Goal: Register for event/course

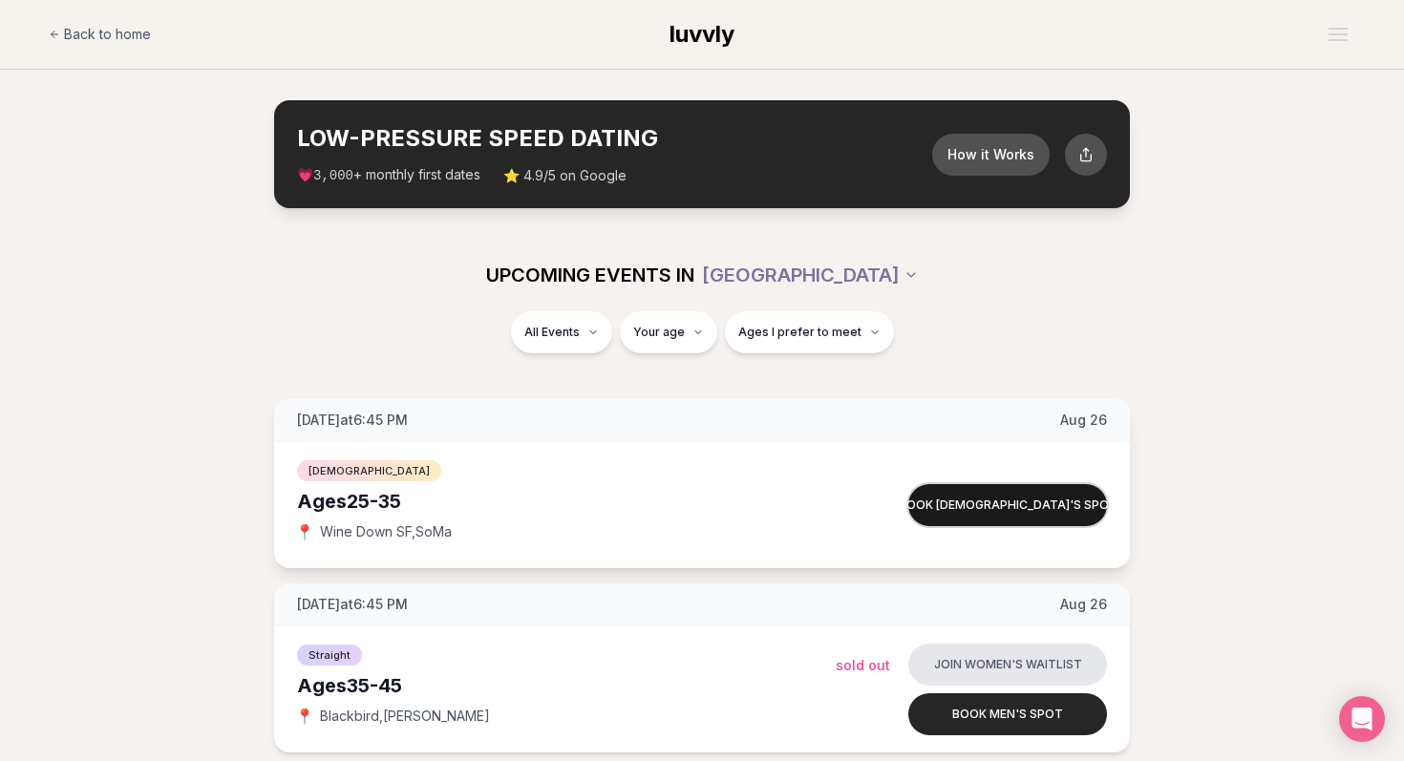
click at [991, 513] on button "Book [DEMOGRAPHIC_DATA]'s spot" at bounding box center [1007, 505] width 199 height 42
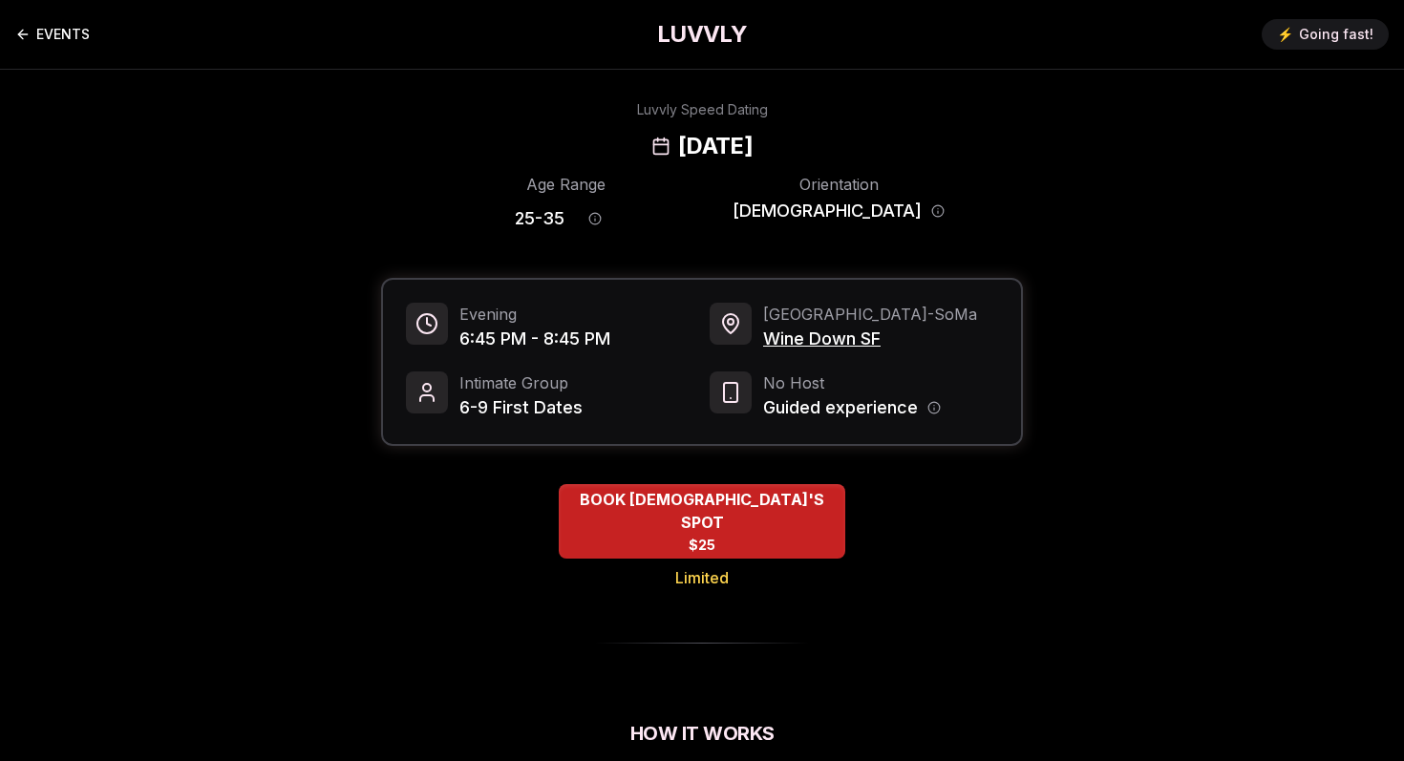
click at [47, 36] on link "EVENTS" at bounding box center [52, 34] width 74 height 38
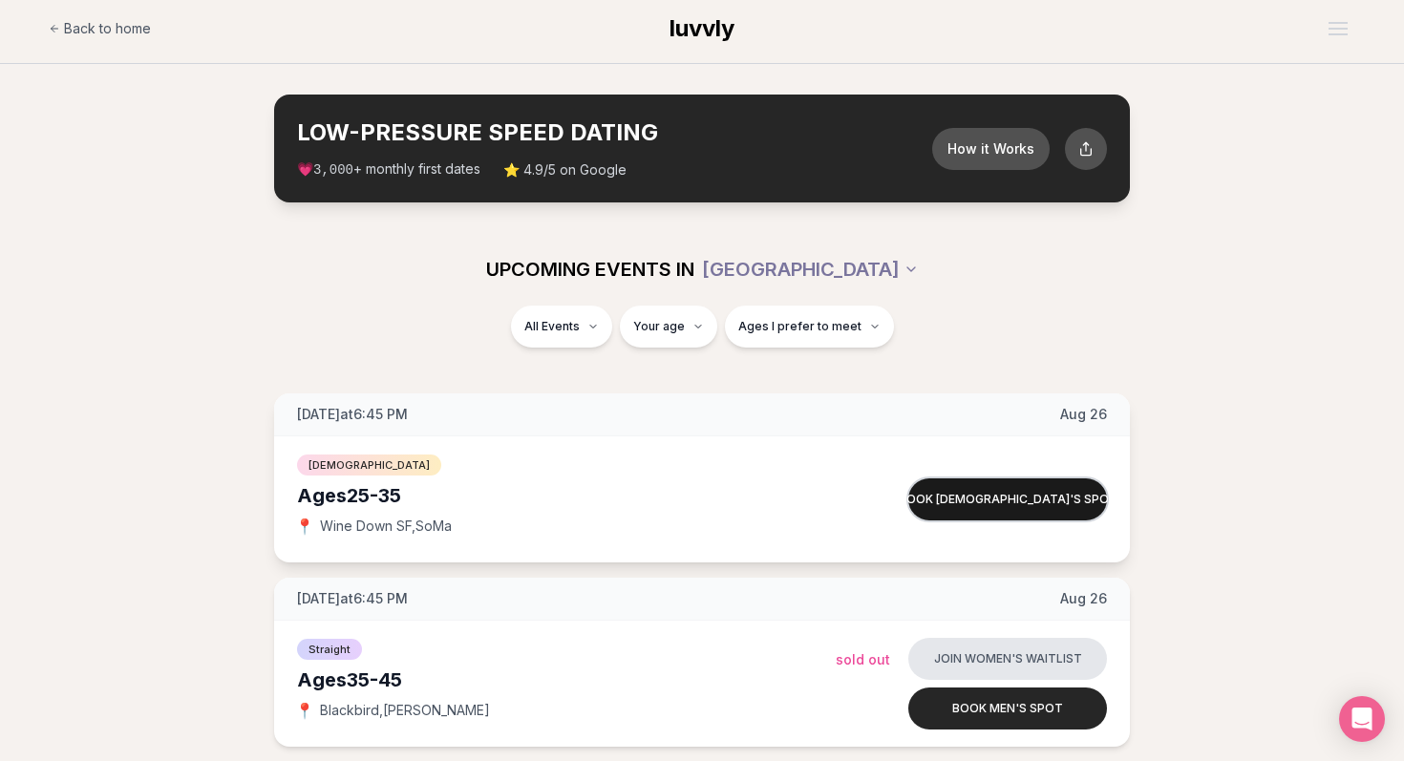
scroll to position [8, 0]
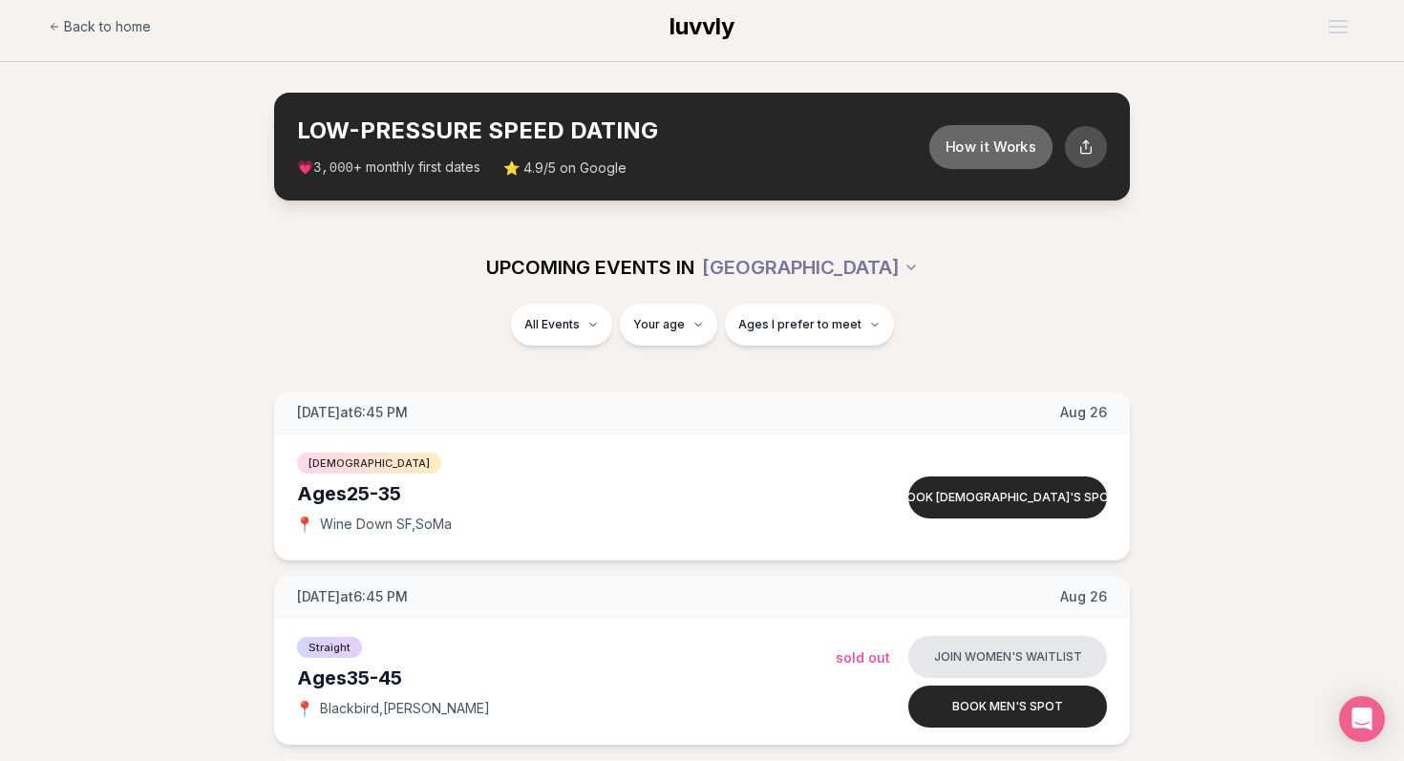
click at [1014, 146] on button "How it Works" at bounding box center [990, 146] width 123 height 44
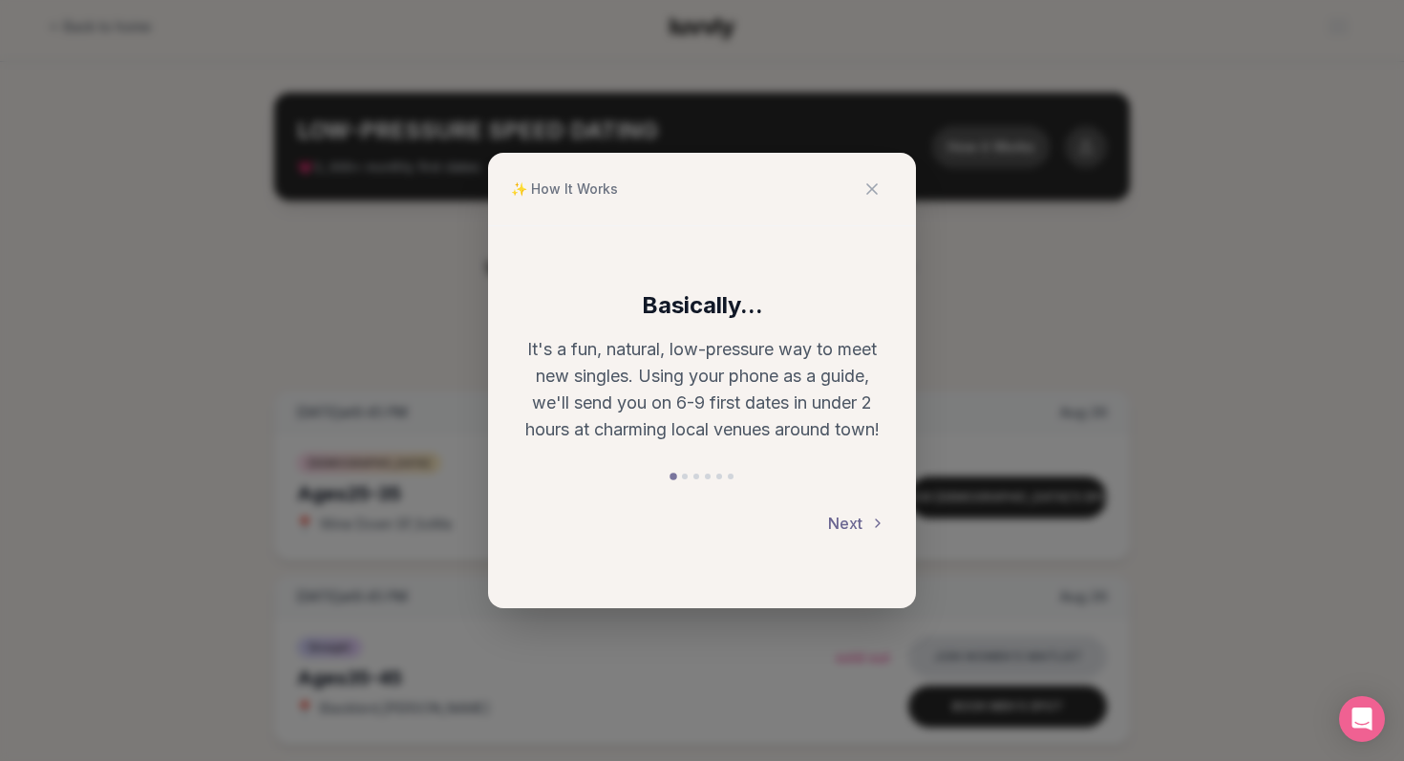
click at [861, 520] on button "Next" at bounding box center [856, 523] width 57 height 42
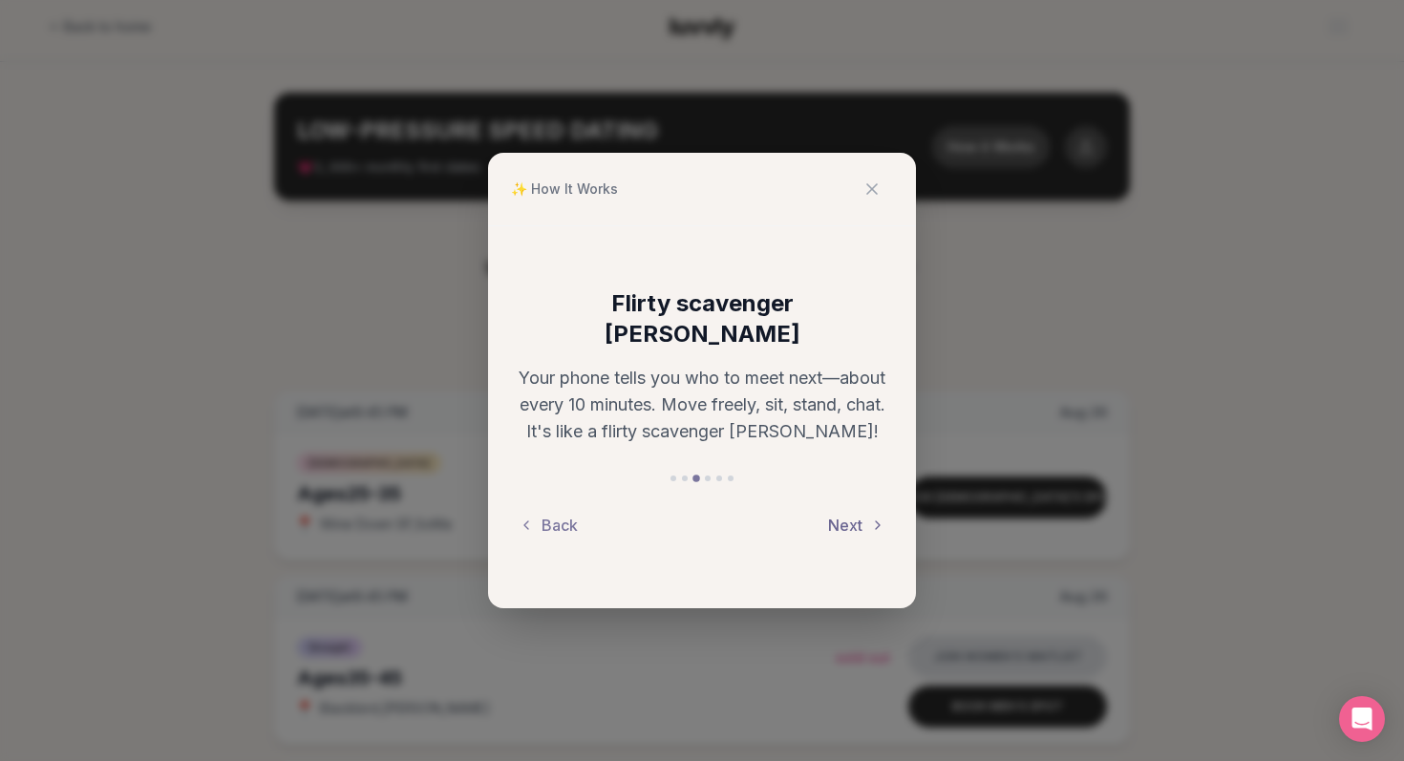
click at [860, 509] on button "Next" at bounding box center [856, 525] width 57 height 42
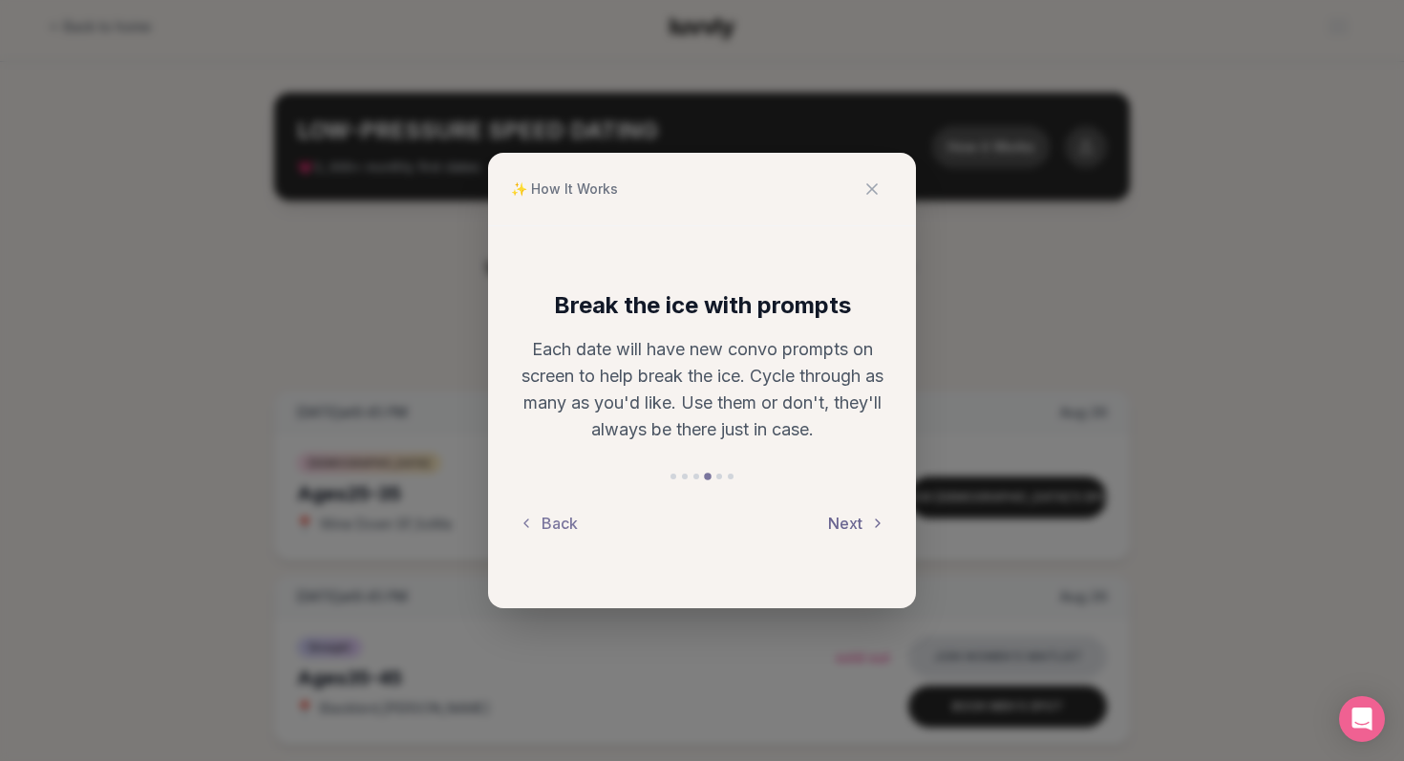
click at [860, 509] on button "Next" at bounding box center [856, 523] width 57 height 42
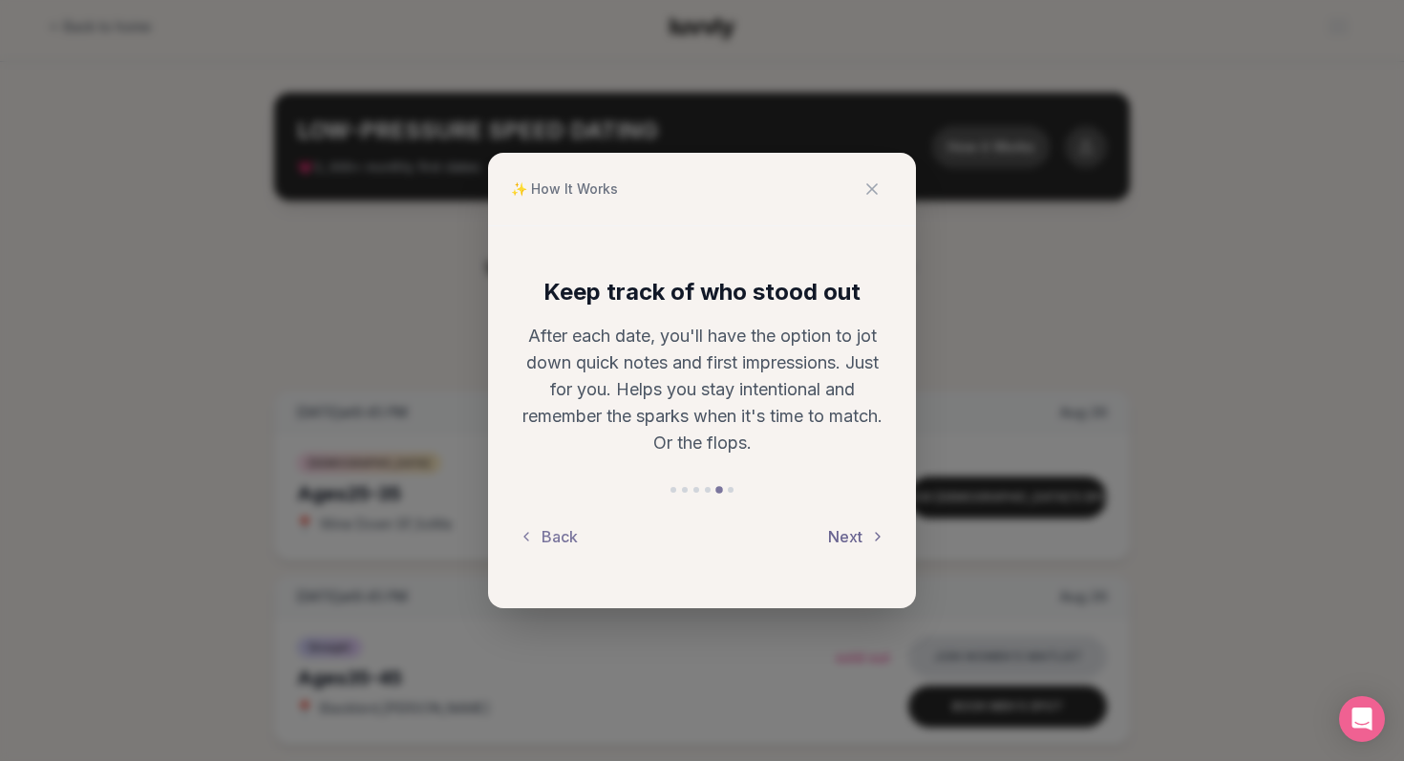
click at [854, 528] on button "Next" at bounding box center [856, 537] width 57 height 42
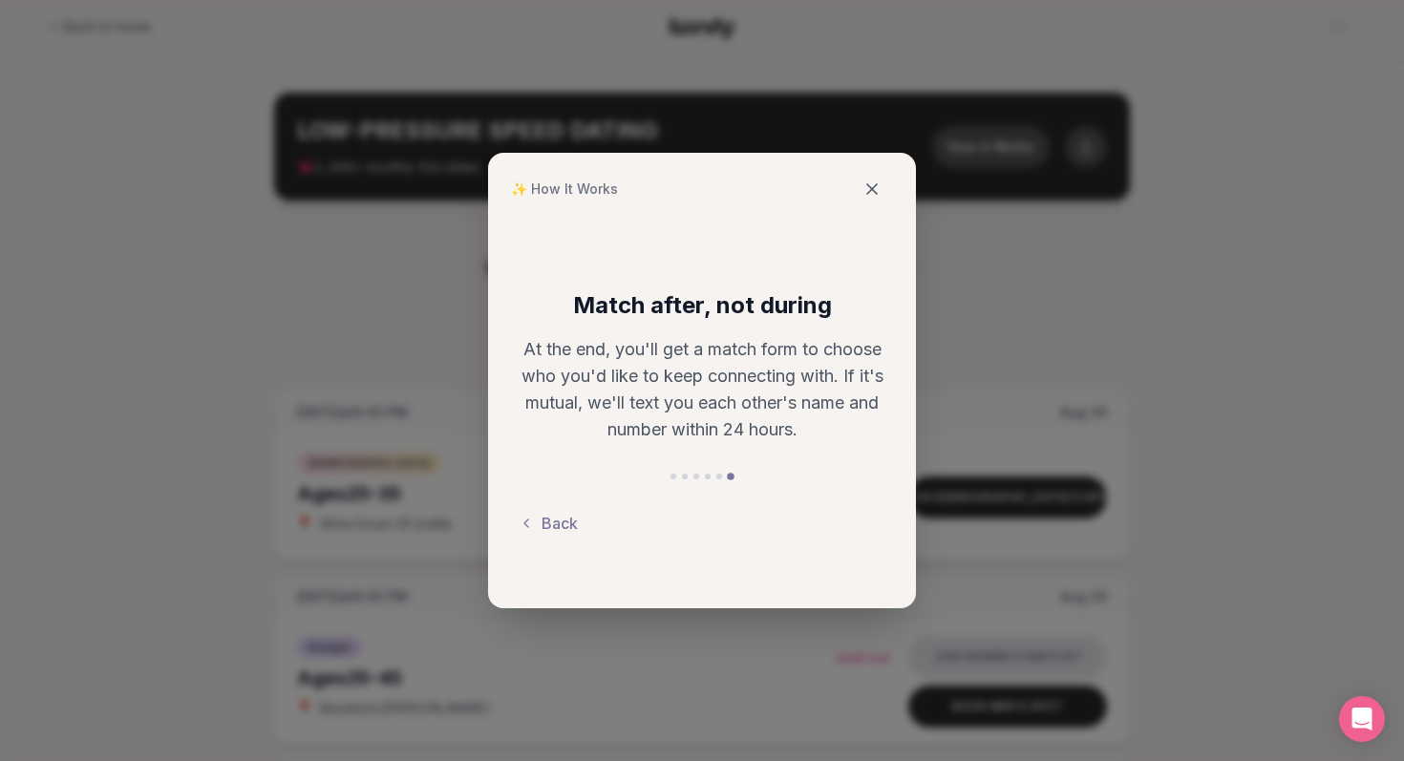
click at [868, 182] on icon at bounding box center [871, 189] width 19 height 19
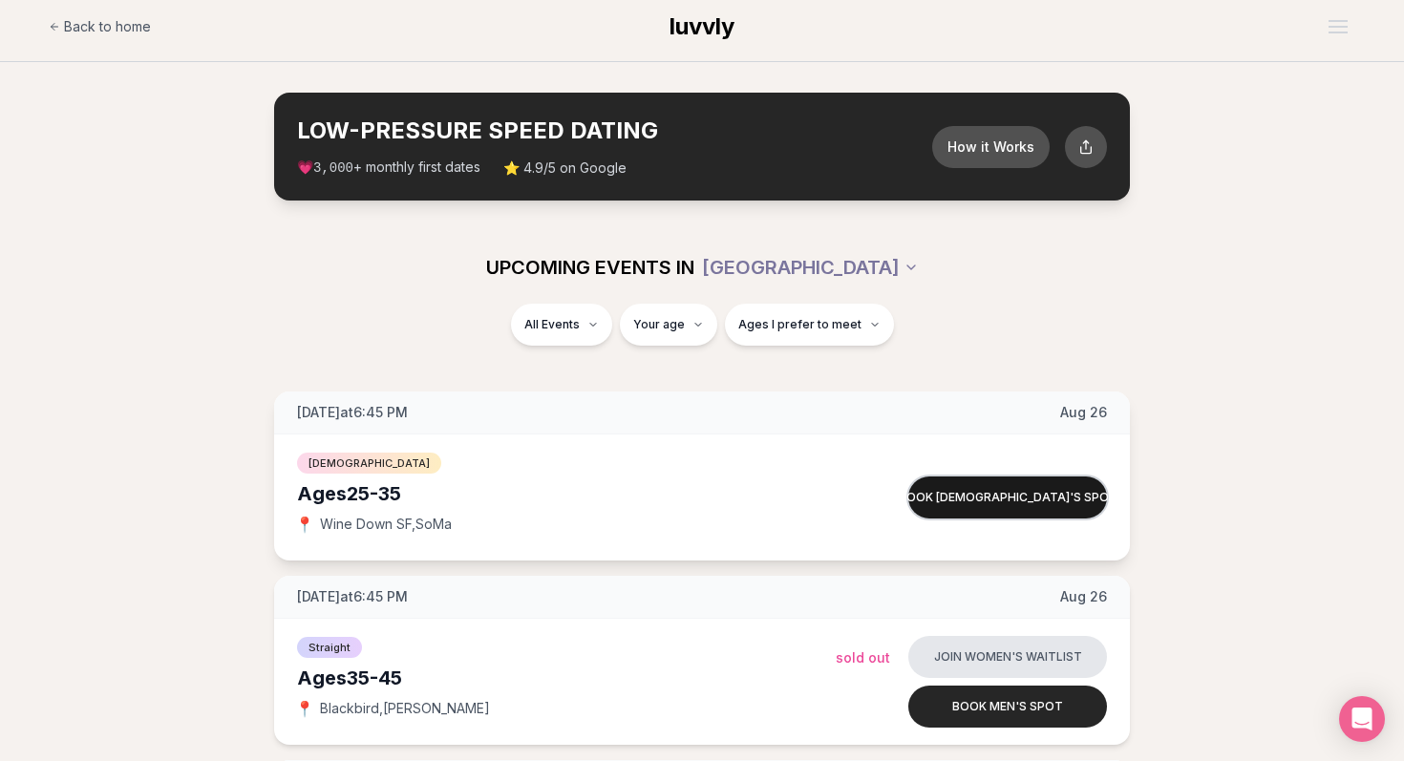
click at [985, 497] on button "Book [DEMOGRAPHIC_DATA]'s spot" at bounding box center [1007, 498] width 199 height 42
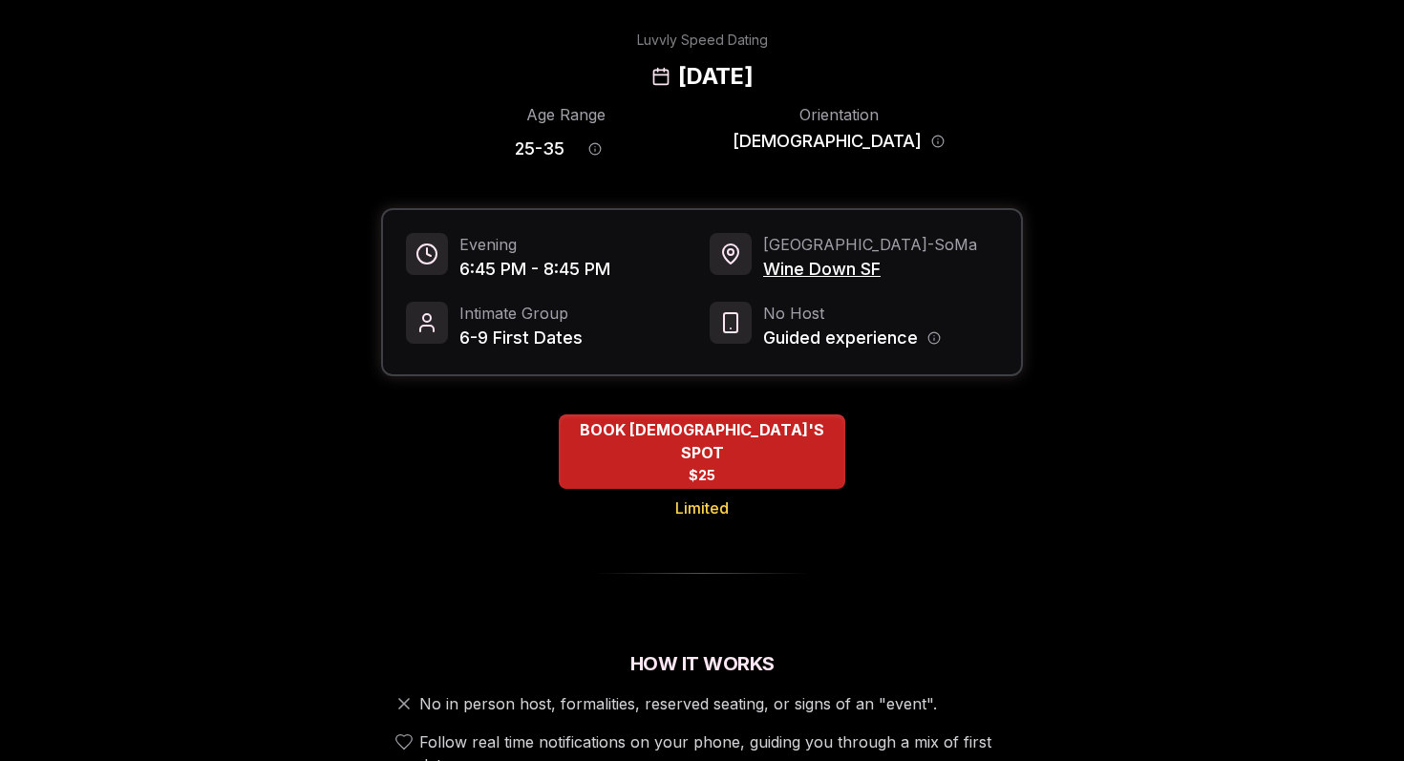
scroll to position [38, 0]
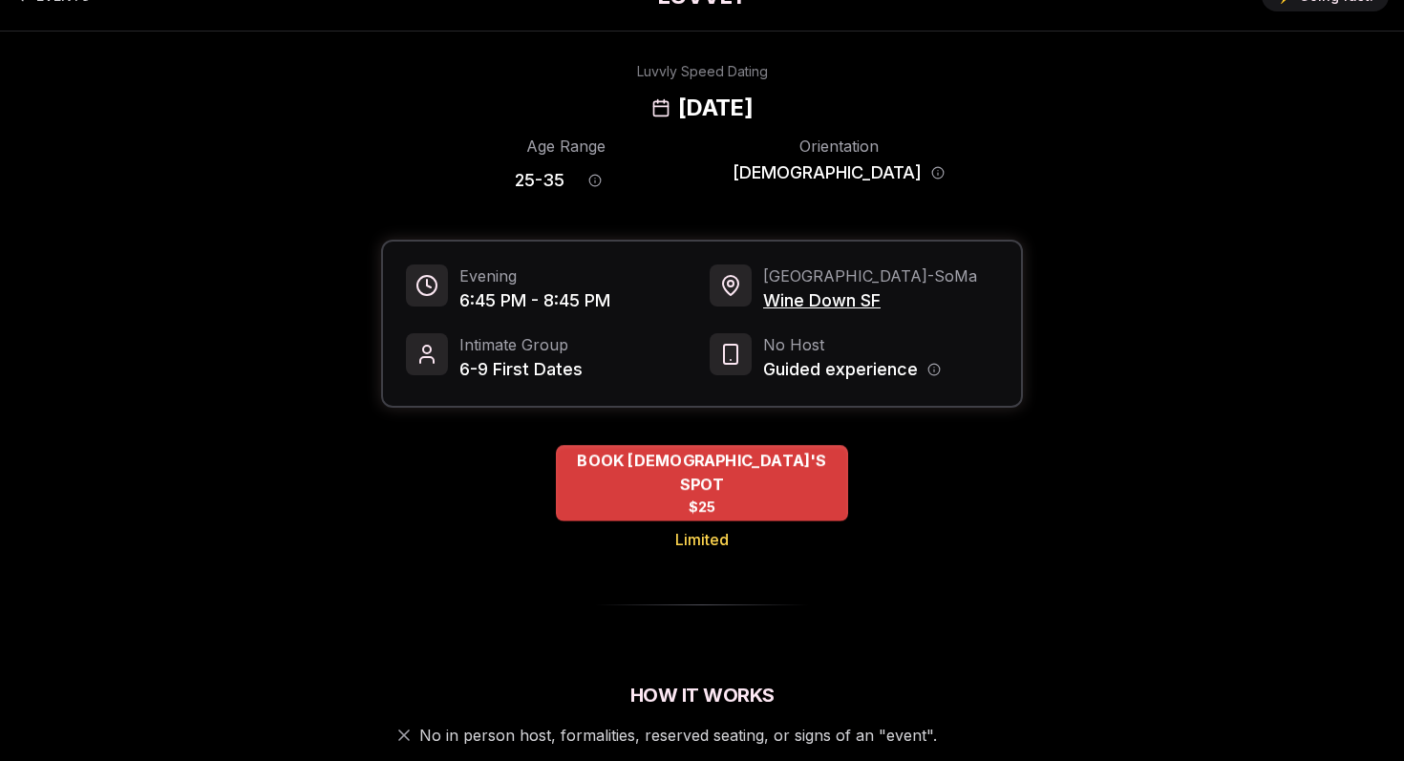
click at [772, 467] on span "BOOK [DEMOGRAPHIC_DATA]'S SPOT" at bounding box center [702, 472] width 292 height 47
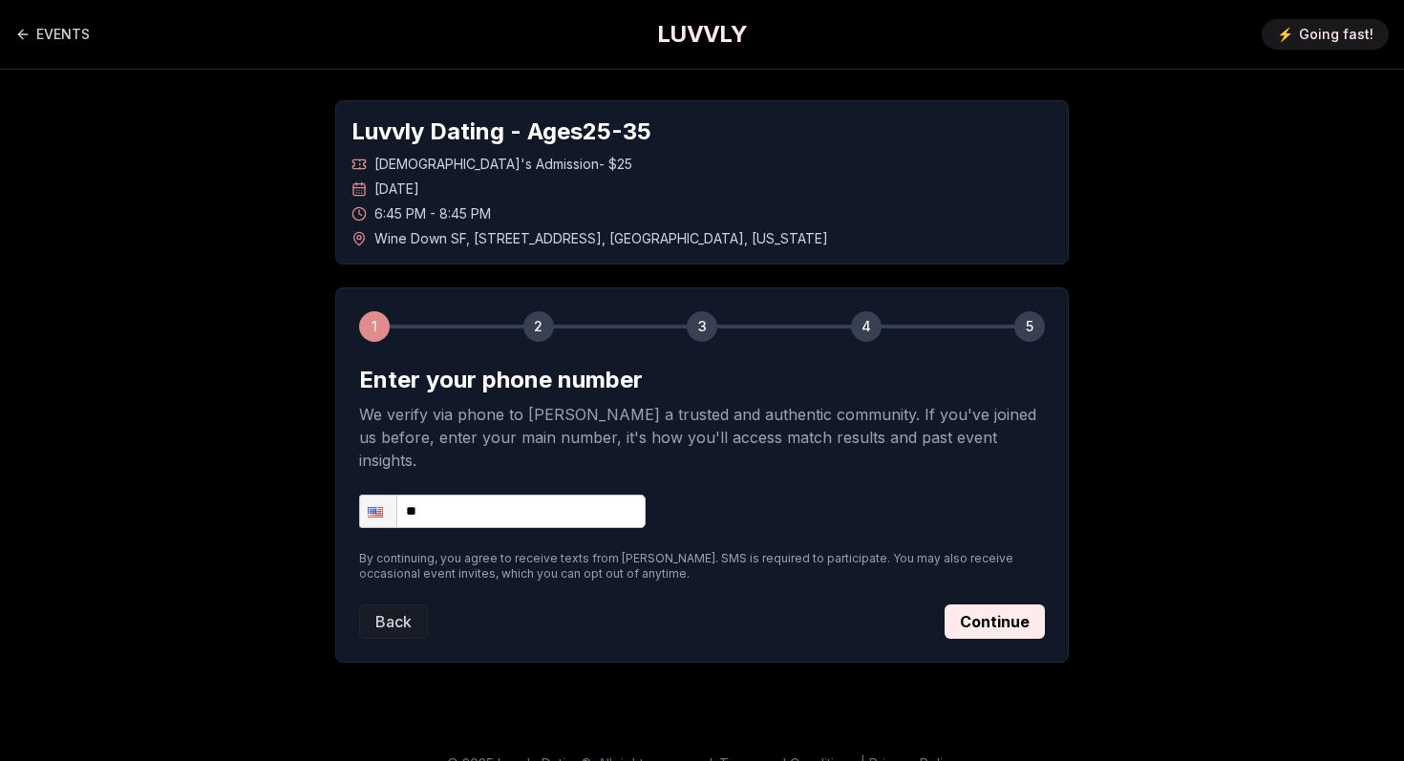
click at [484, 495] on input "**" at bounding box center [502, 511] width 286 height 33
type input "**********"
click at [1016, 604] on button "Continue" at bounding box center [994, 621] width 100 height 34
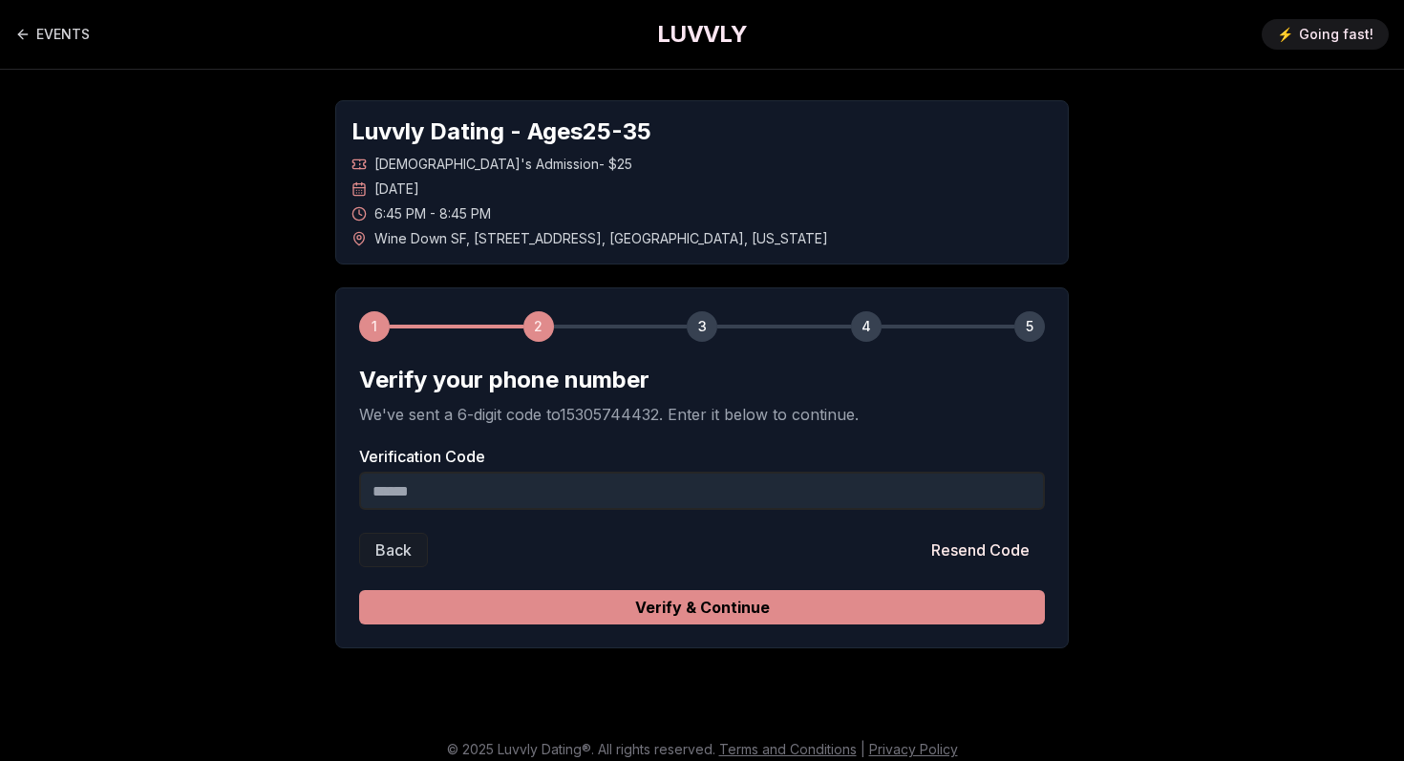
click at [549, 616] on button "Verify & Continue" at bounding box center [702, 607] width 686 height 34
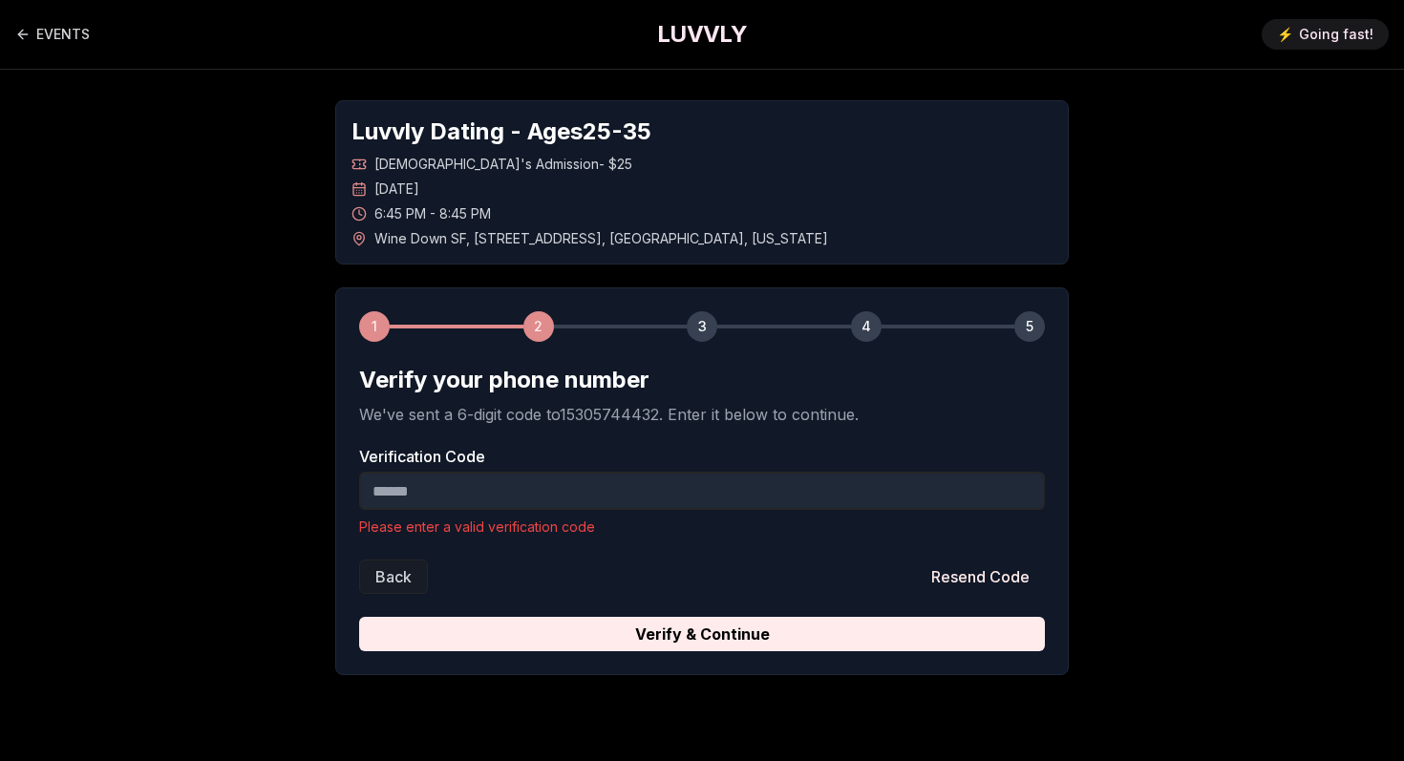
click at [670, 490] on input "Verification Code" at bounding box center [702, 491] width 686 height 38
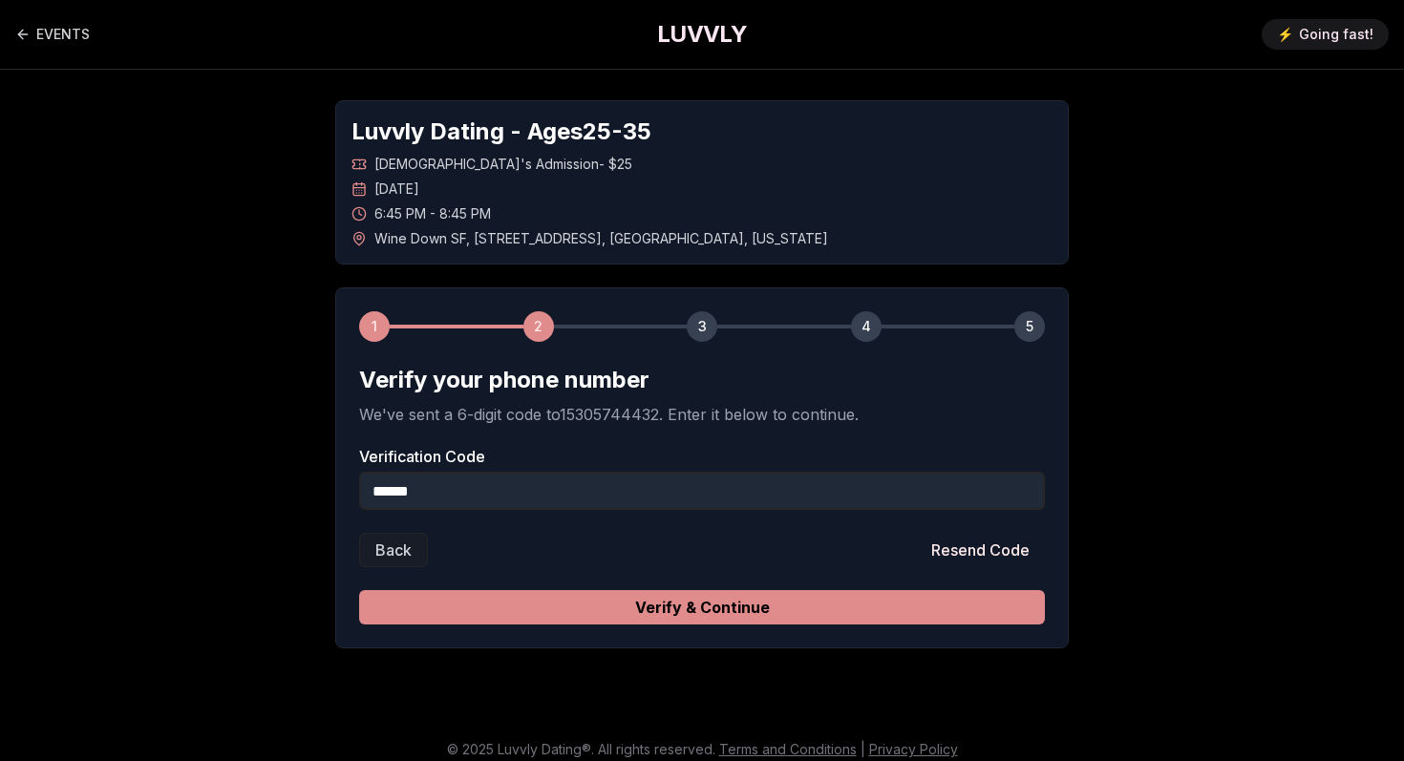
type input "******"
click at [842, 617] on button "Verify & Continue" at bounding box center [702, 607] width 686 height 34
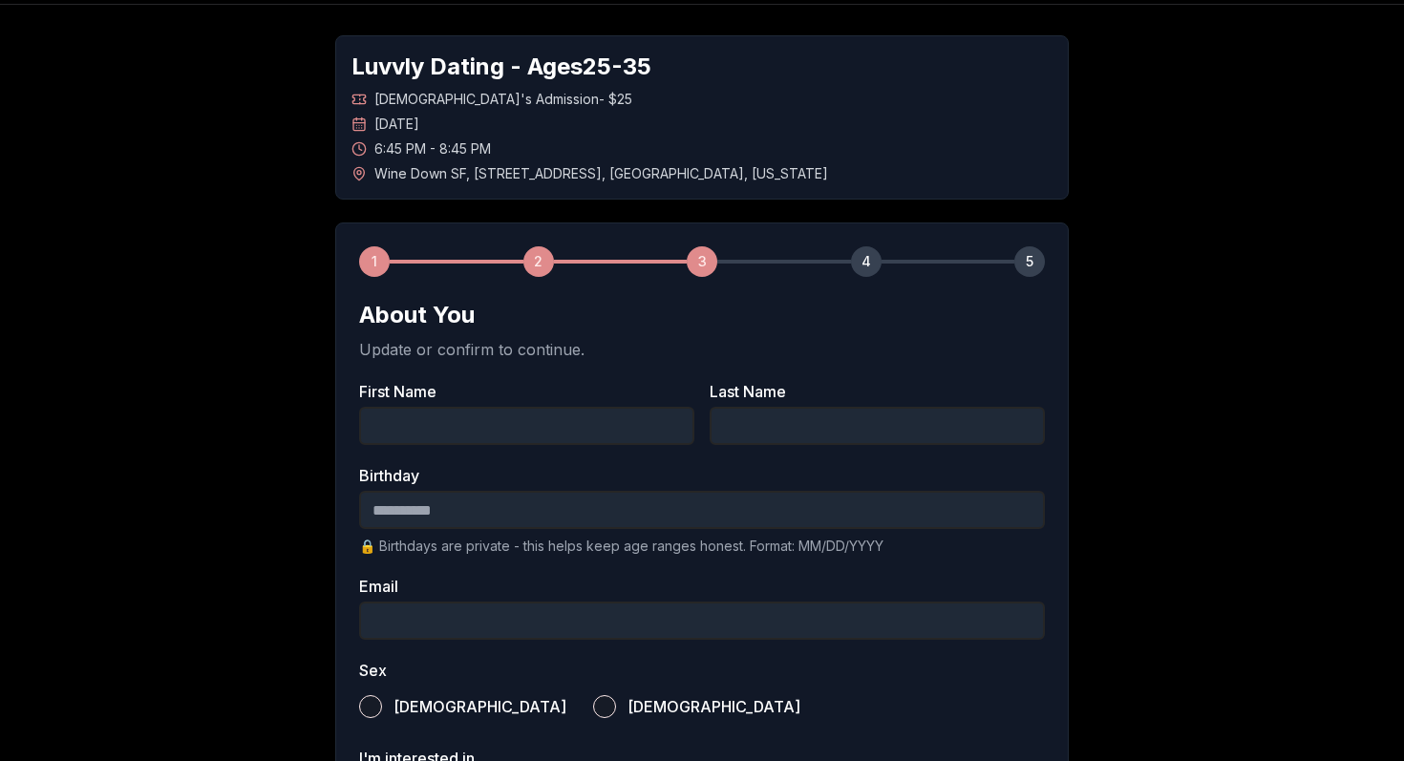
scroll to position [89, 0]
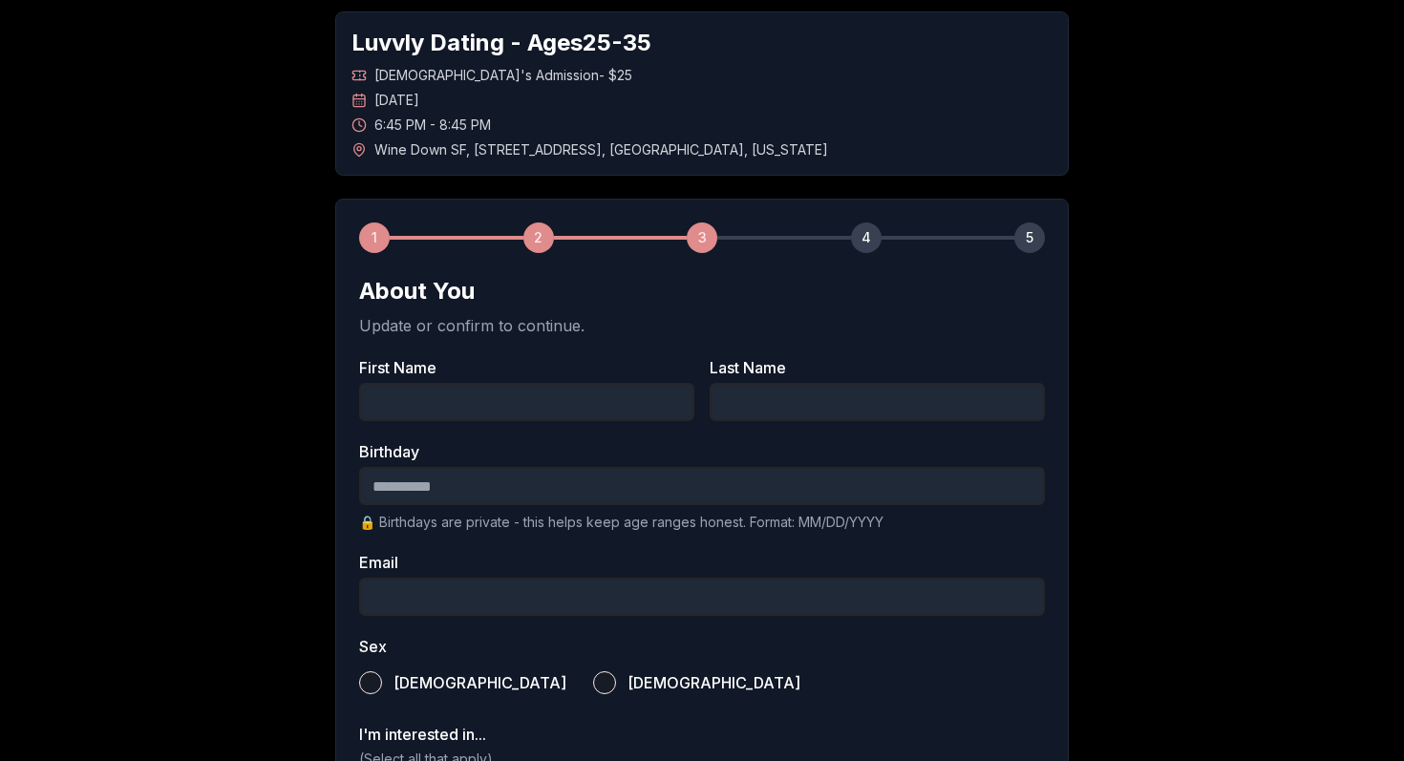
click at [625, 392] on input "First Name" at bounding box center [526, 402] width 335 height 38
type input "*****"
click at [756, 394] on input "Last Name" at bounding box center [877, 402] width 335 height 38
type input "*******"
click at [711, 500] on input "Birthday" at bounding box center [702, 486] width 686 height 38
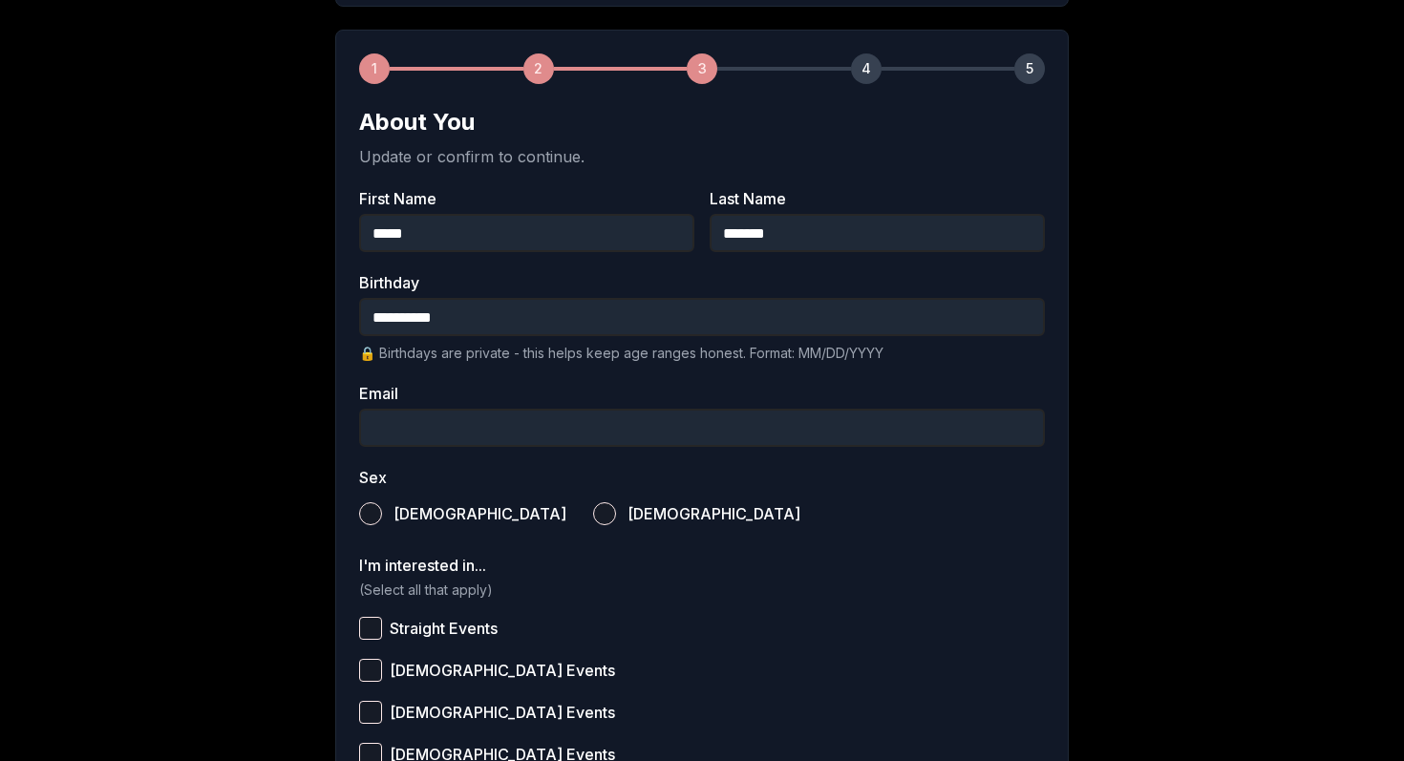
scroll to position [286, 0]
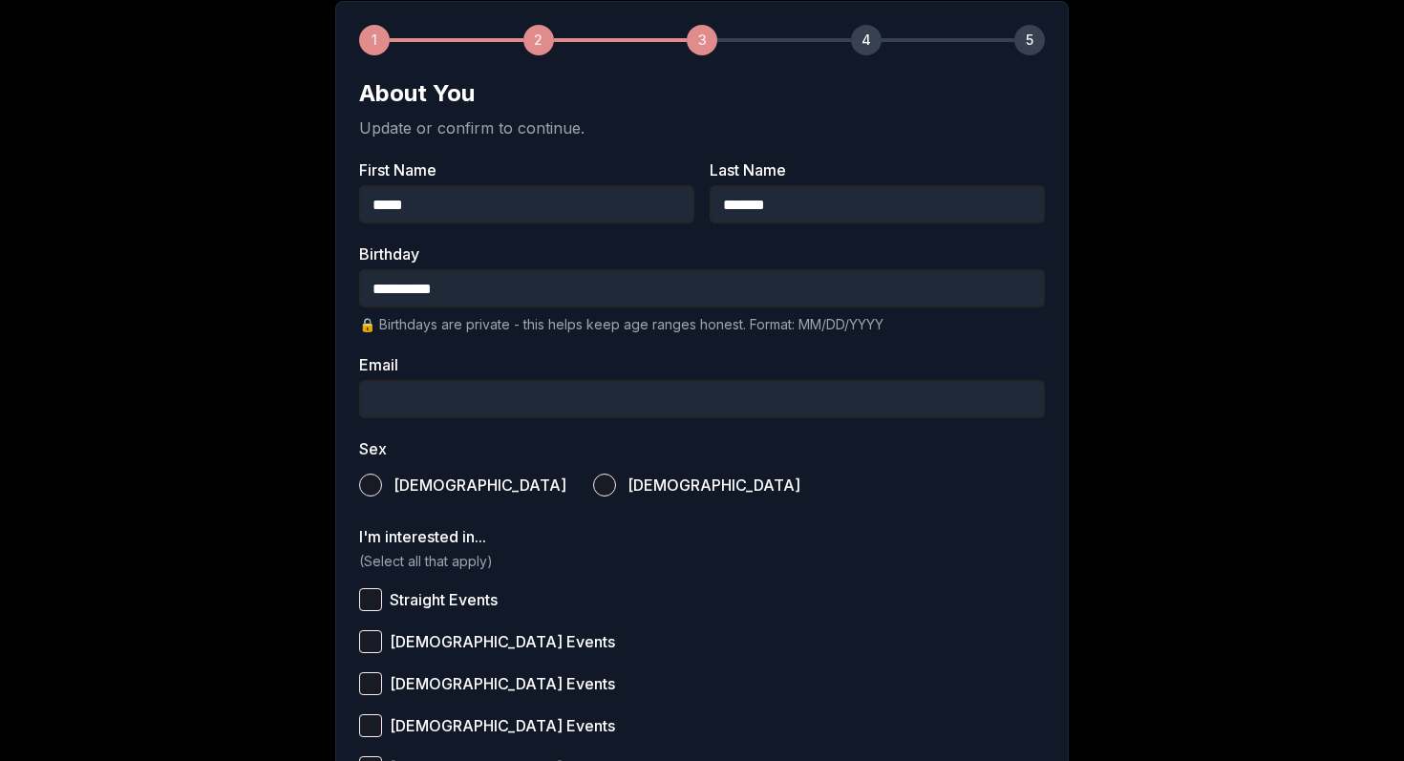
type input "**********"
click at [627, 488] on span "[DEMOGRAPHIC_DATA]" at bounding box center [713, 484] width 173 height 15
click at [593, 488] on button "[DEMOGRAPHIC_DATA]" at bounding box center [604, 485] width 23 height 23
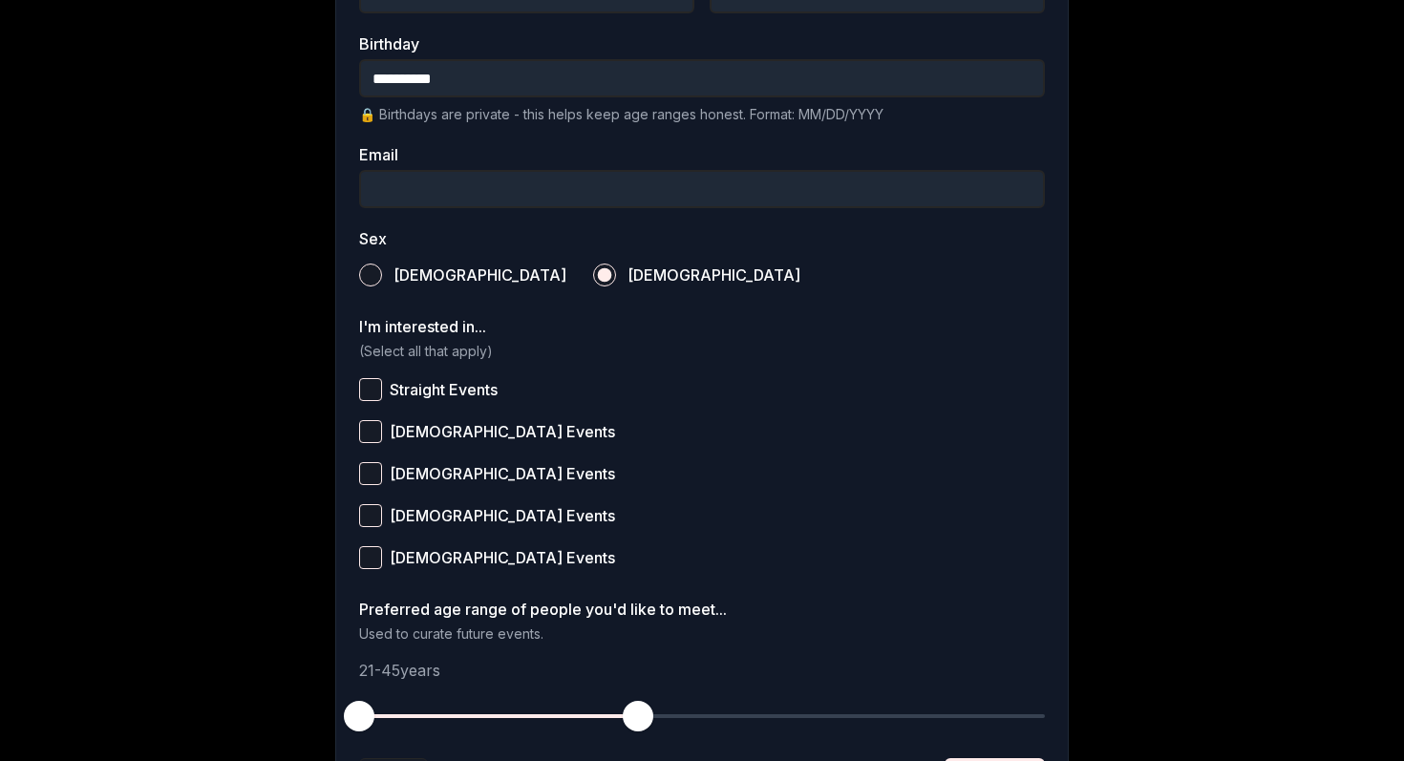
scroll to position [523, 0]
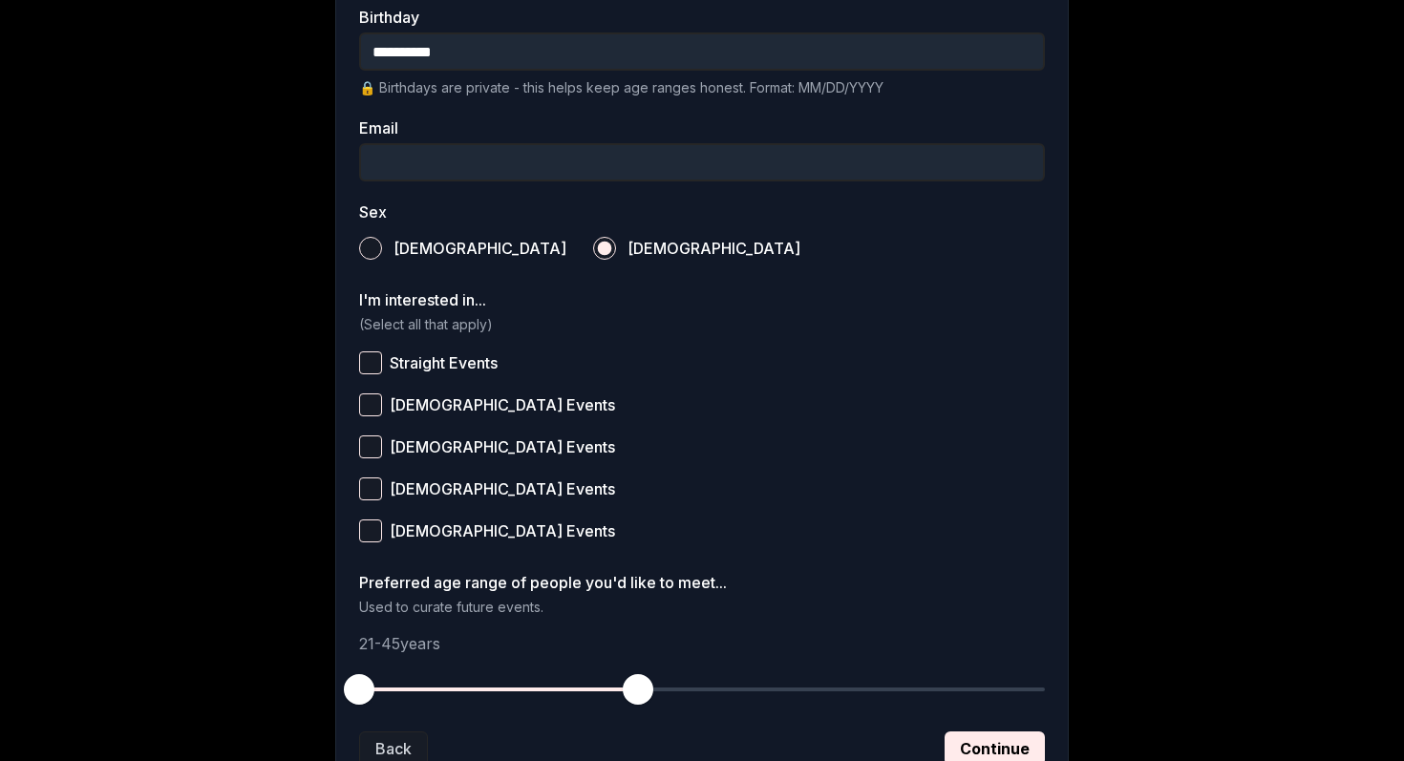
click at [367, 493] on button "[DEMOGRAPHIC_DATA] Events" at bounding box center [370, 488] width 23 height 23
click at [368, 405] on button "[DEMOGRAPHIC_DATA] Events" at bounding box center [370, 404] width 23 height 23
click at [371, 374] on label "Straight Events" at bounding box center [702, 363] width 686 height 42
click at [371, 374] on button "Straight Events" at bounding box center [370, 362] width 23 height 23
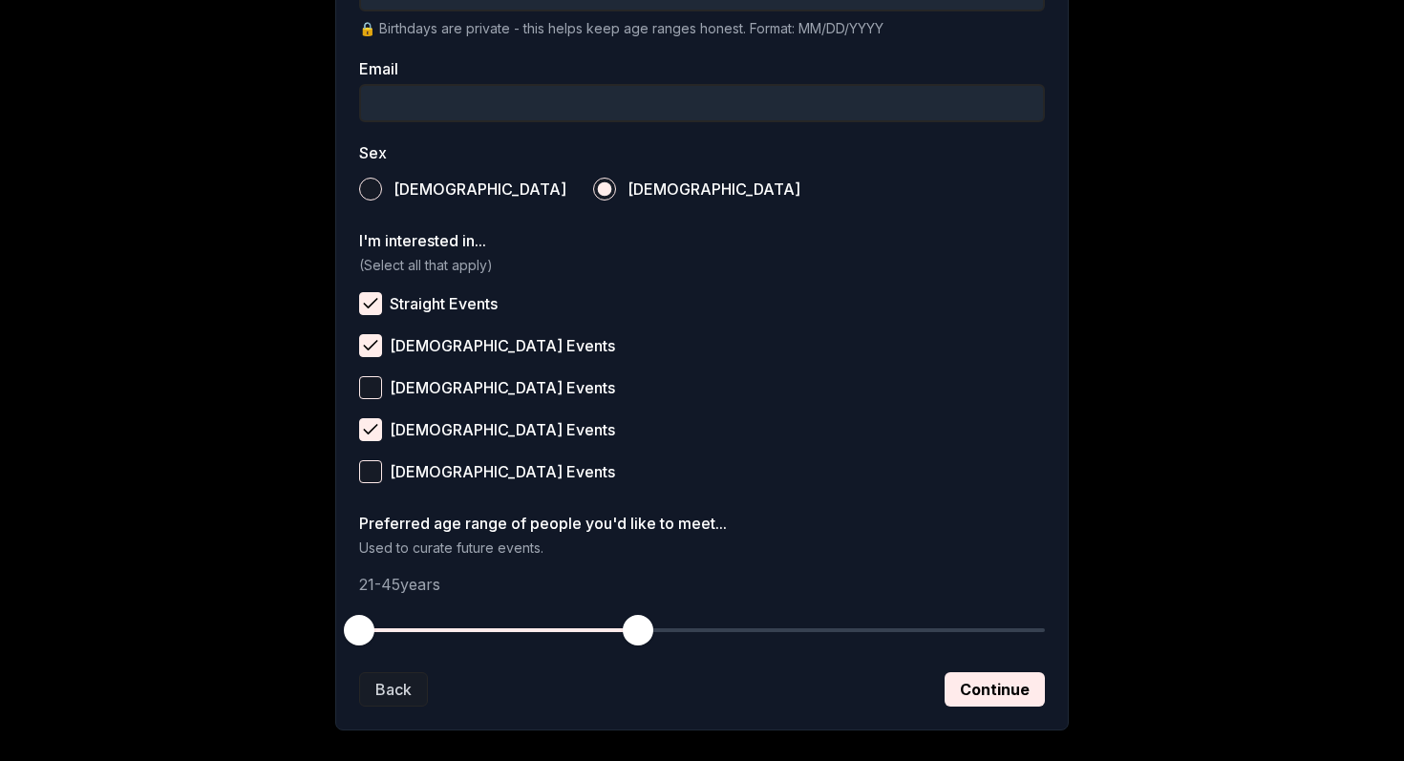
scroll to position [678, 0]
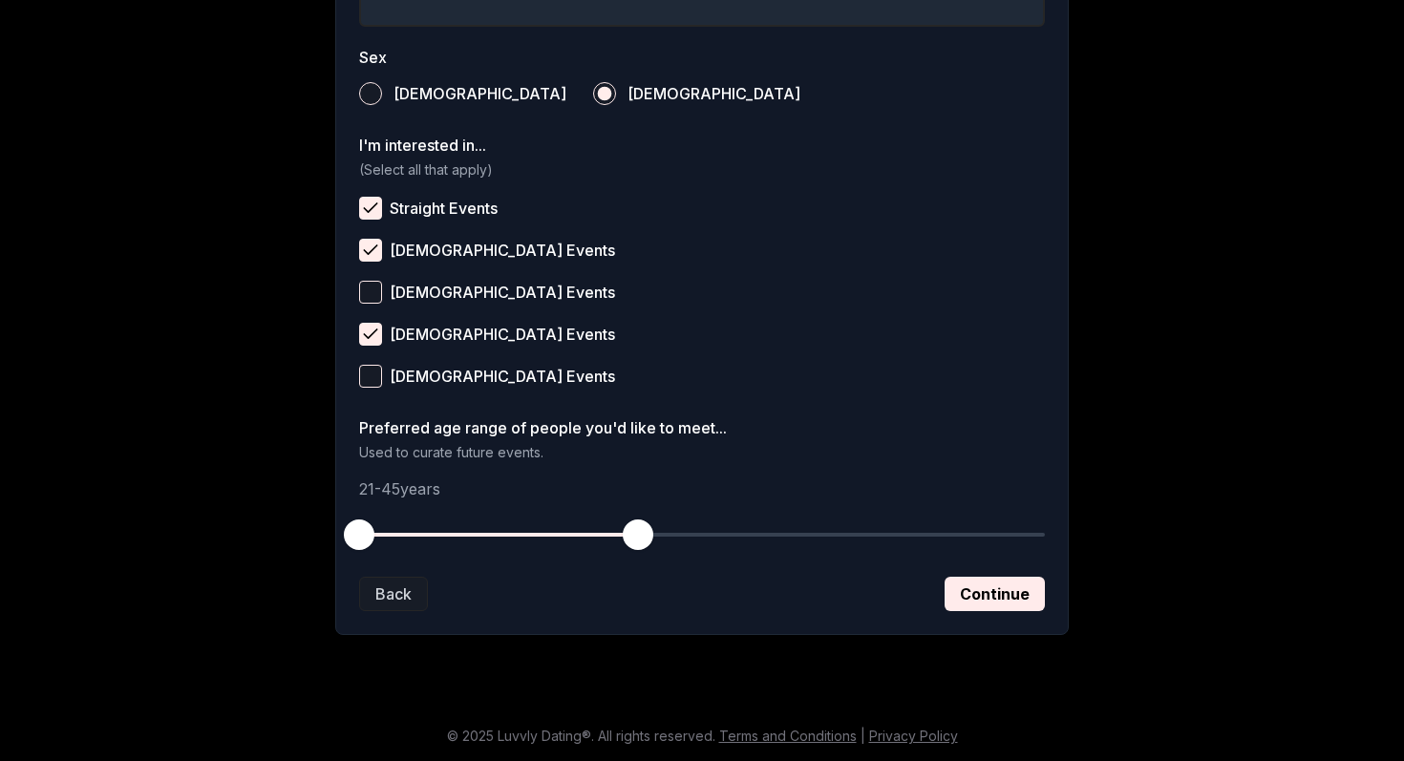
click at [641, 546] on span "button" at bounding box center [638, 534] width 31 height 31
drag, startPoint x: 641, startPoint y: 546, endPoint x: 517, endPoint y: 545, distance: 124.1
click at [517, 545] on span "button" at bounding box center [521, 534] width 31 height 31
drag, startPoint x: 371, startPoint y: 538, endPoint x: 411, endPoint y: 539, distance: 39.2
click at [411, 539] on span "button" at bounding box center [406, 534] width 31 height 31
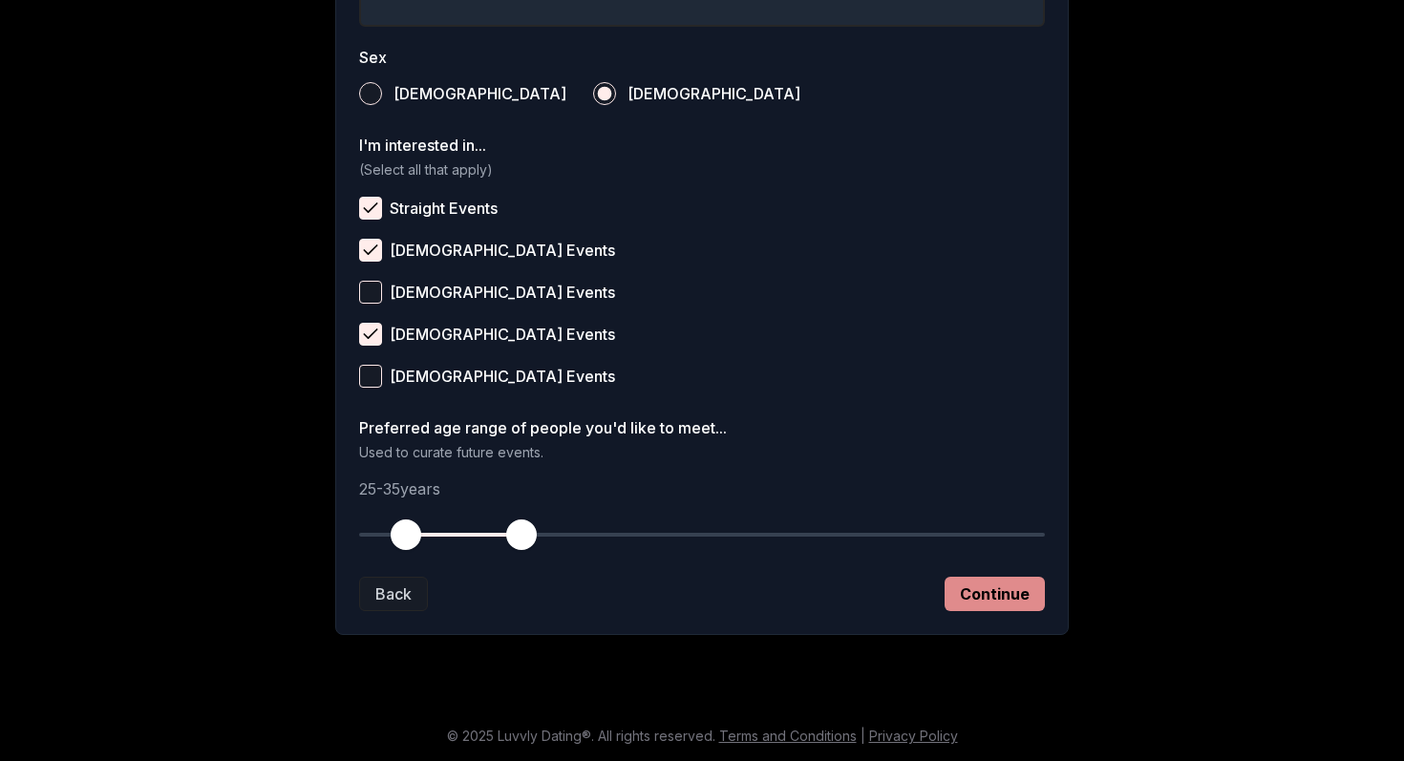
click at [977, 596] on button "Continue" at bounding box center [994, 594] width 100 height 34
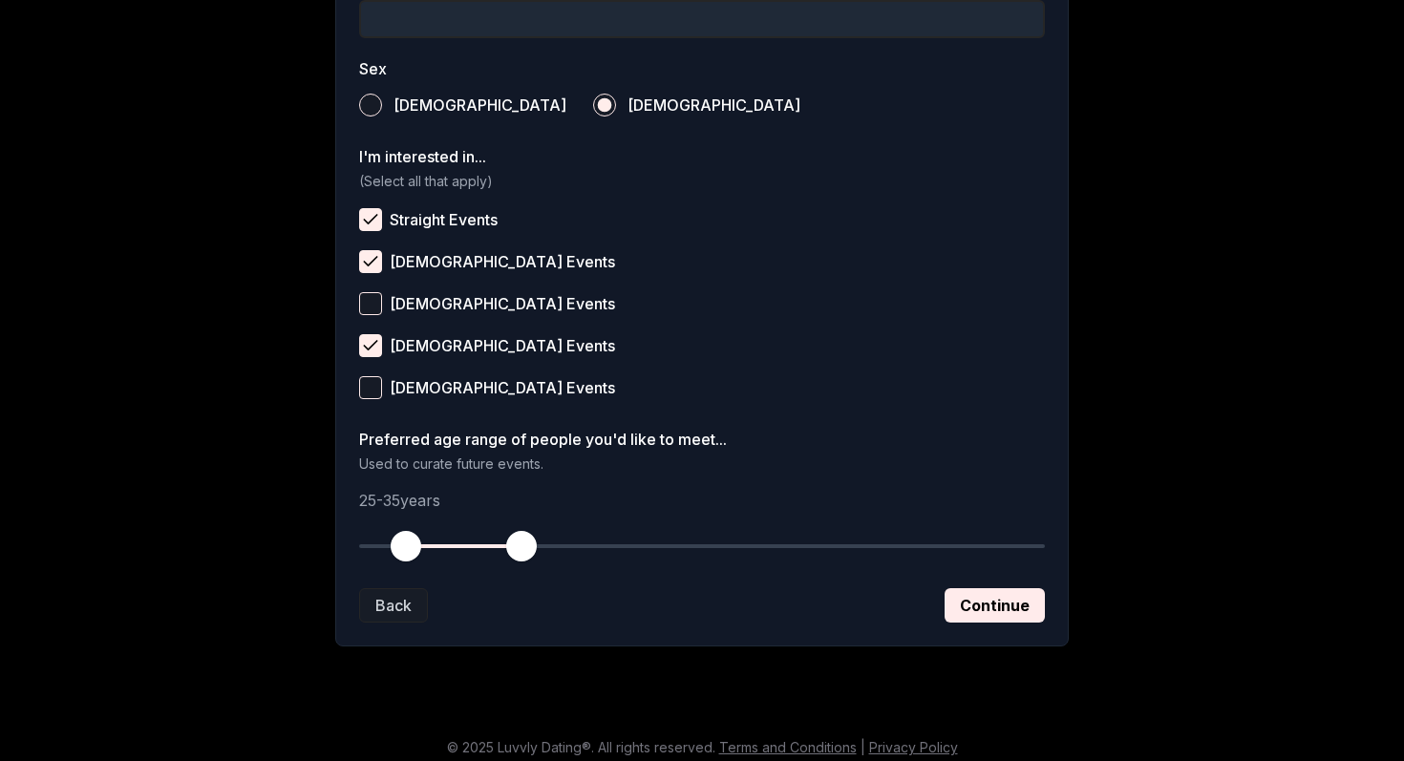
scroll to position [195, 0]
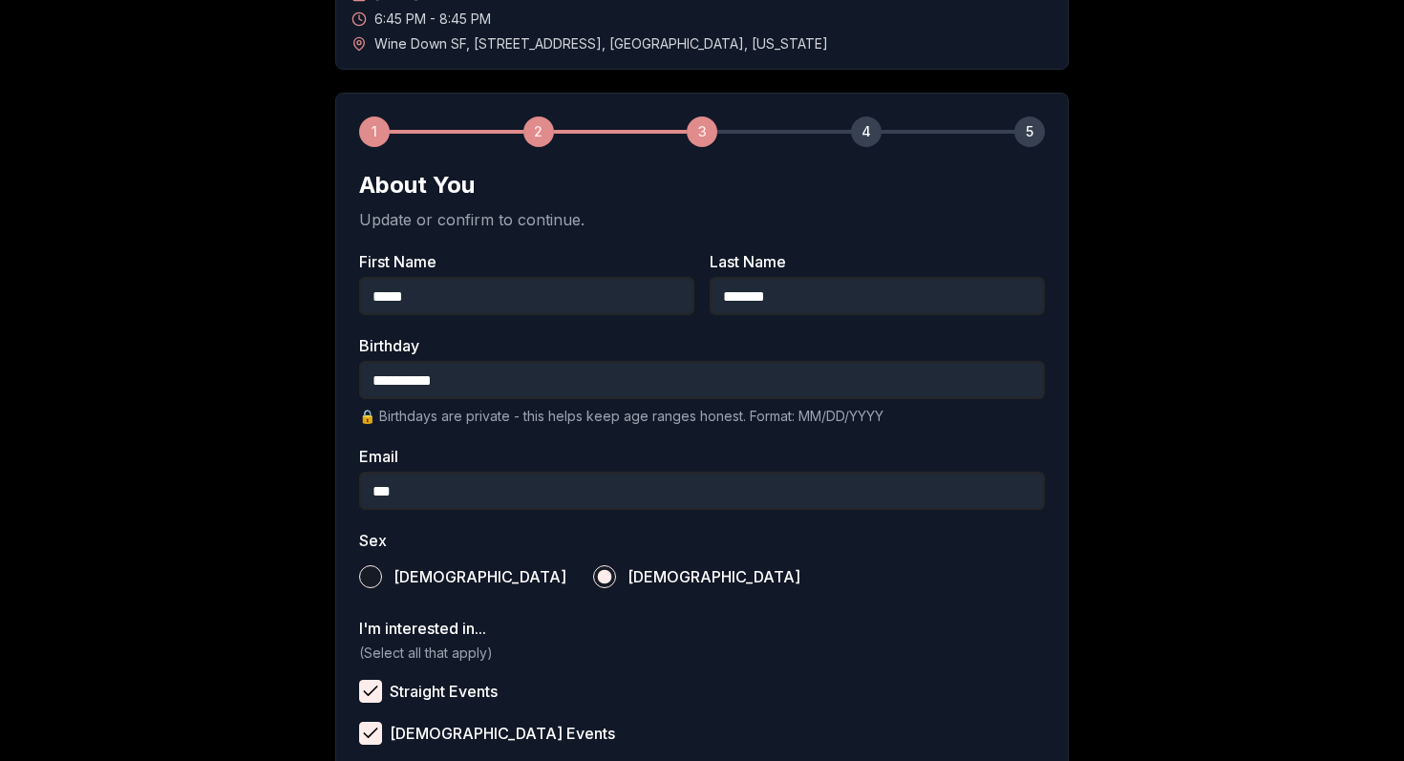
type input "**********"
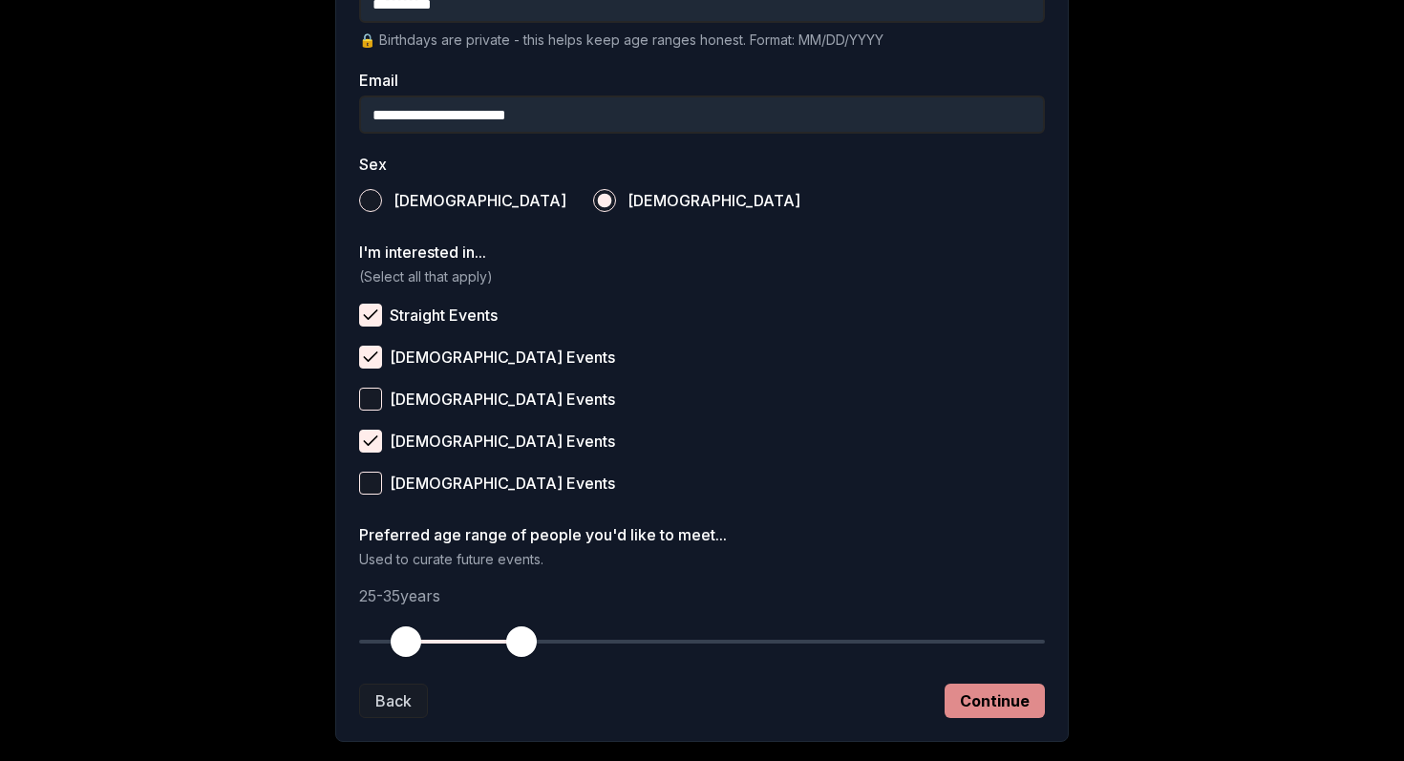
click at [974, 707] on button "Continue" at bounding box center [994, 701] width 100 height 34
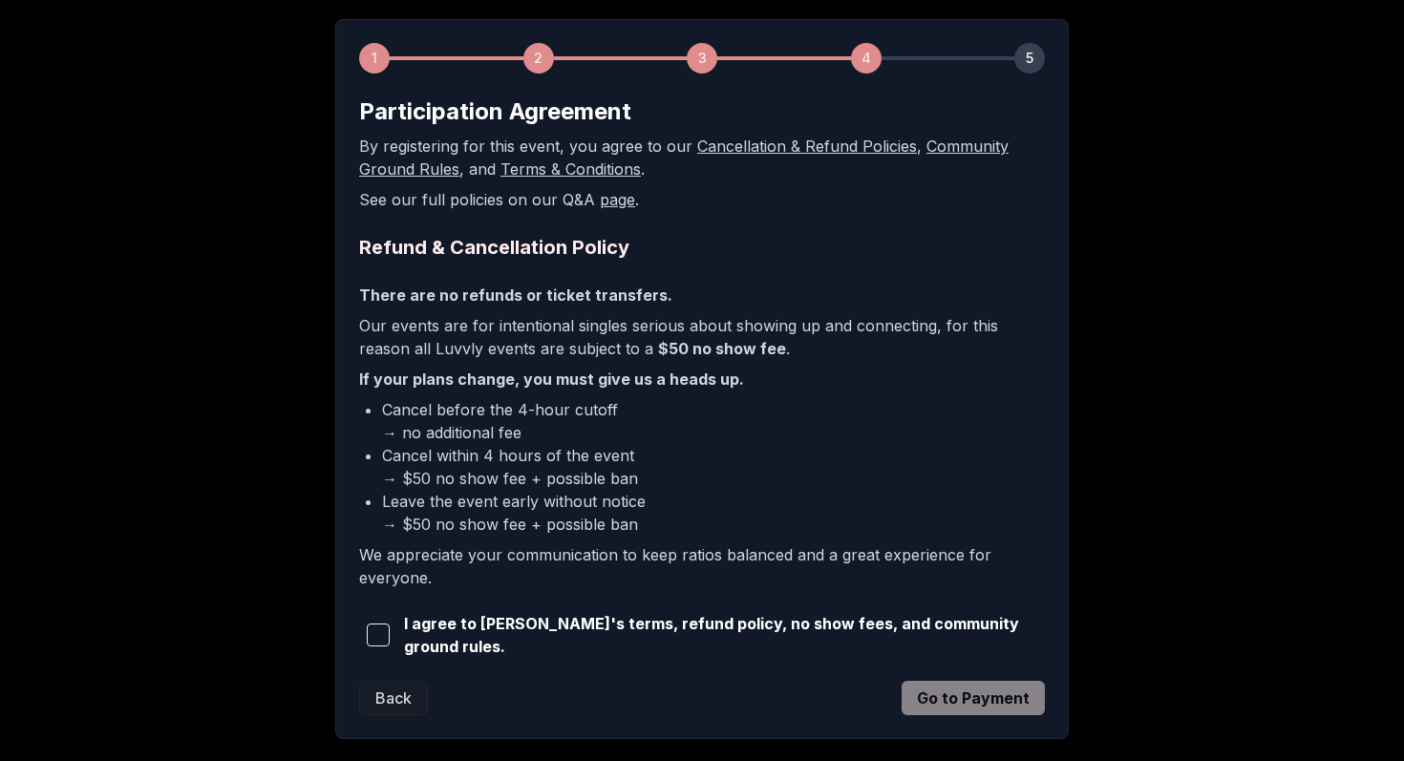
scroll to position [369, 0]
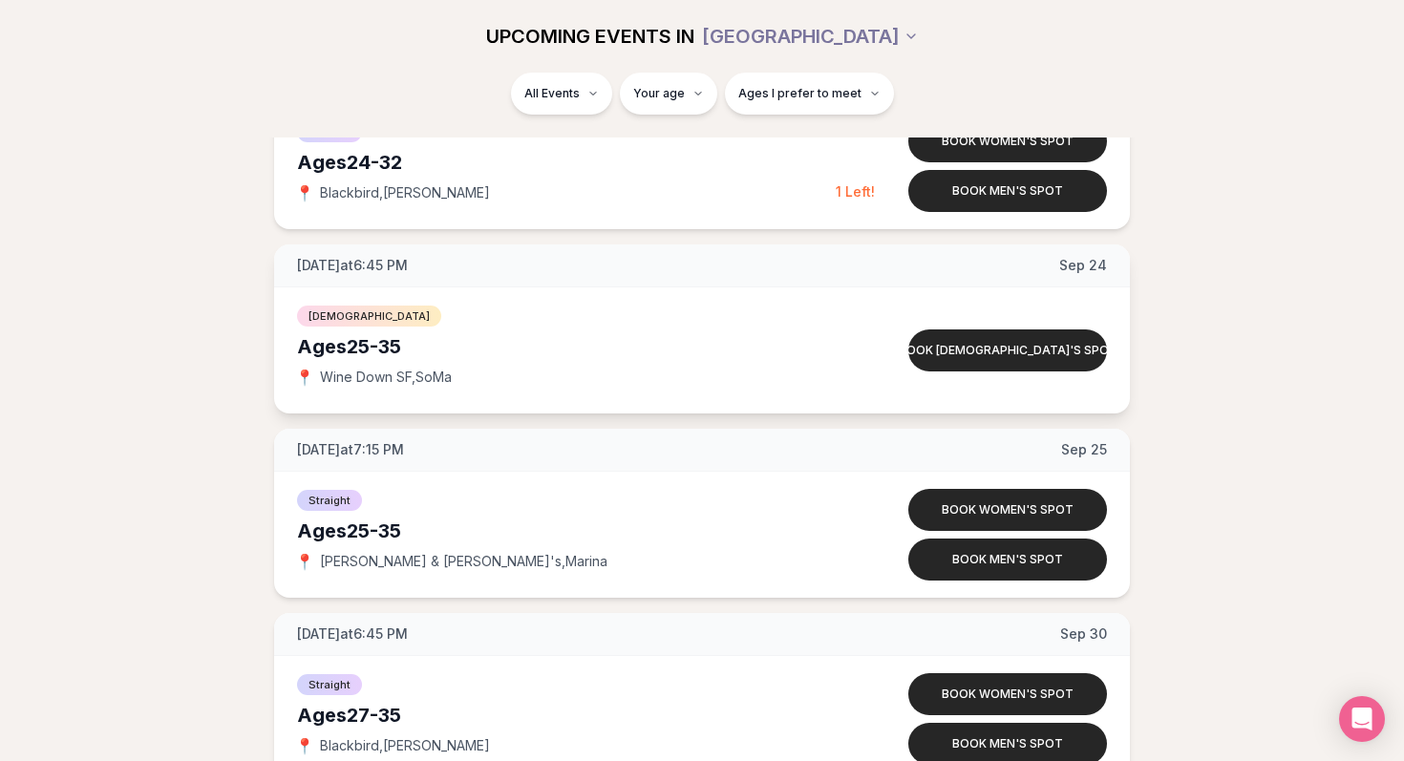
scroll to position [2482, 0]
